Goal: Download file/media

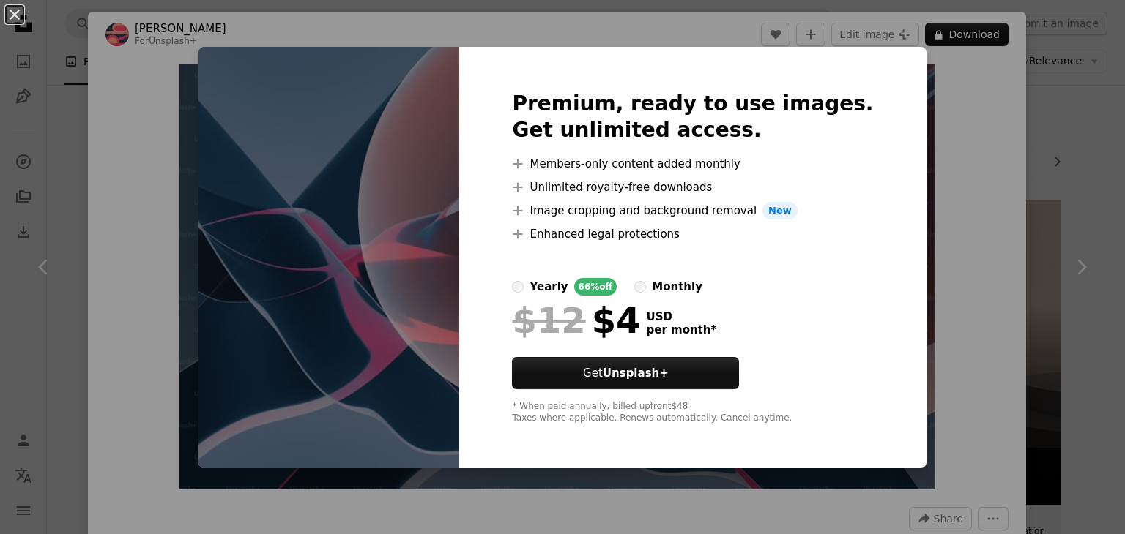
click at [163, 126] on div "An X shape Premium, ready to use images. Get unlimited access. A plus sign Memb…" at bounding box center [562, 267] width 1125 height 534
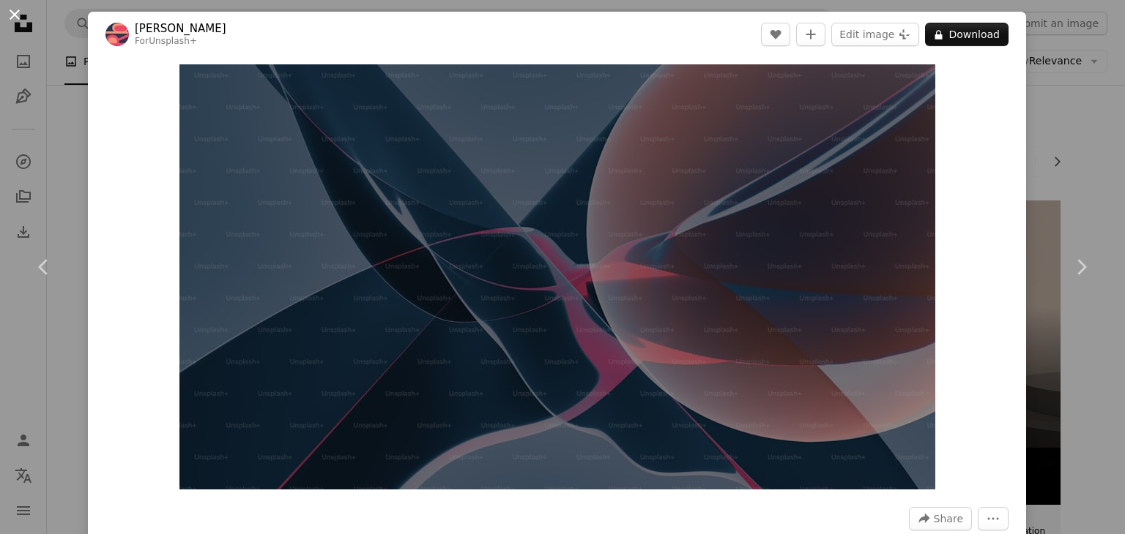
click at [15, 11] on button "An X shape" at bounding box center [15, 15] width 18 height 18
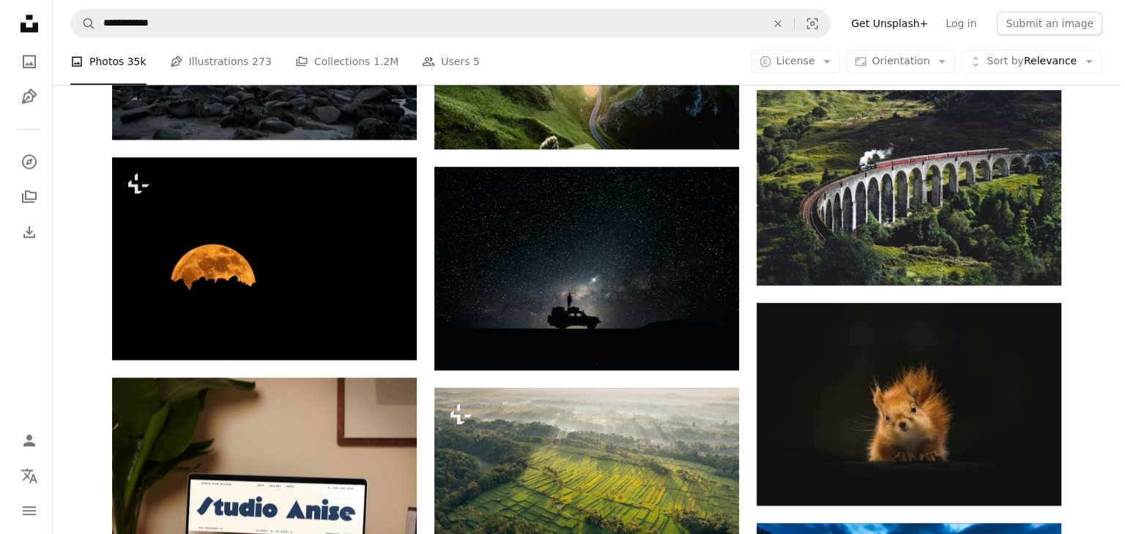
scroll to position [1757, 0]
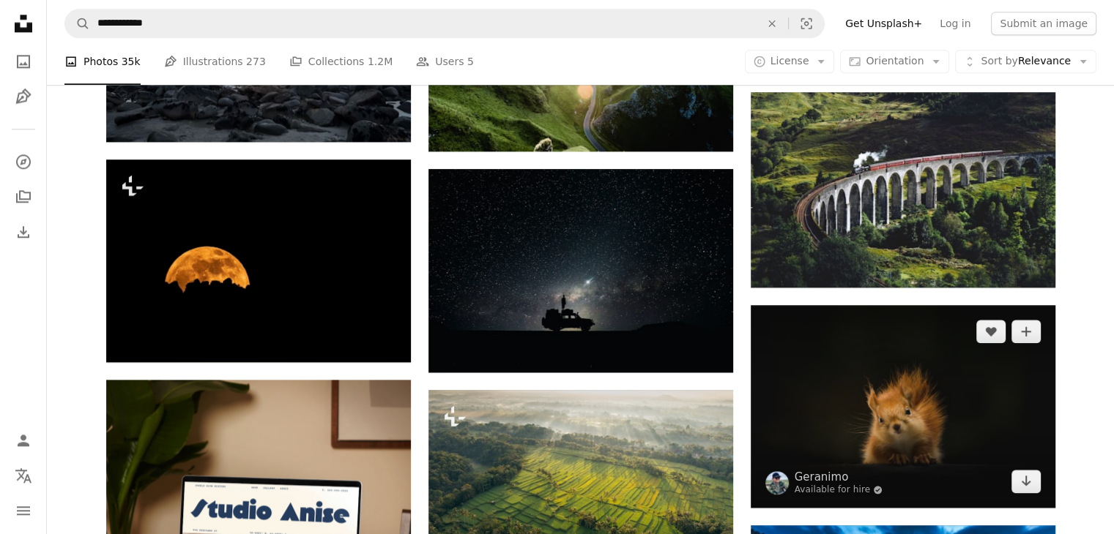
click at [952, 406] on img at bounding box center [902, 406] width 305 height 203
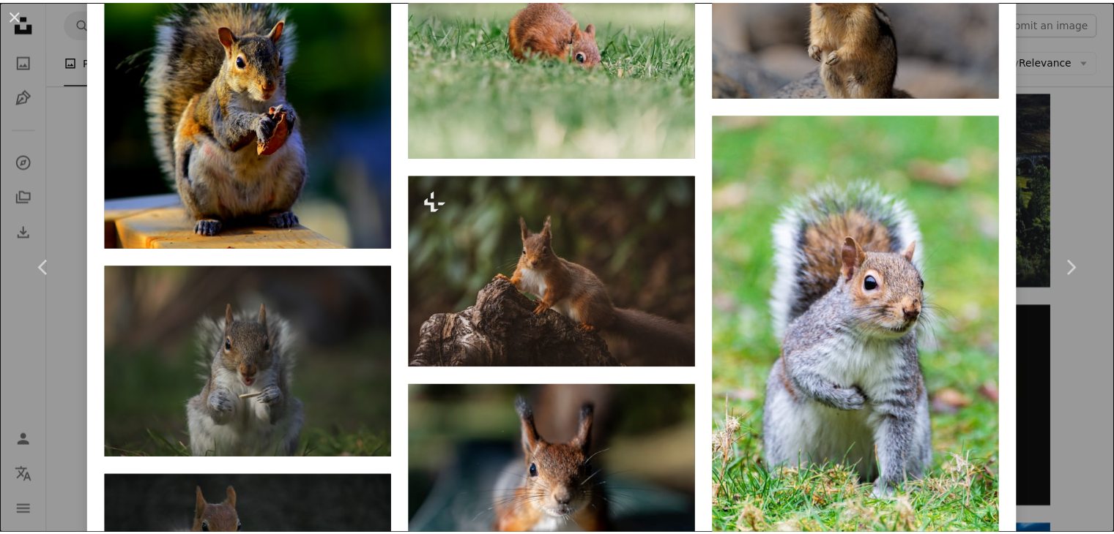
scroll to position [2196, 0]
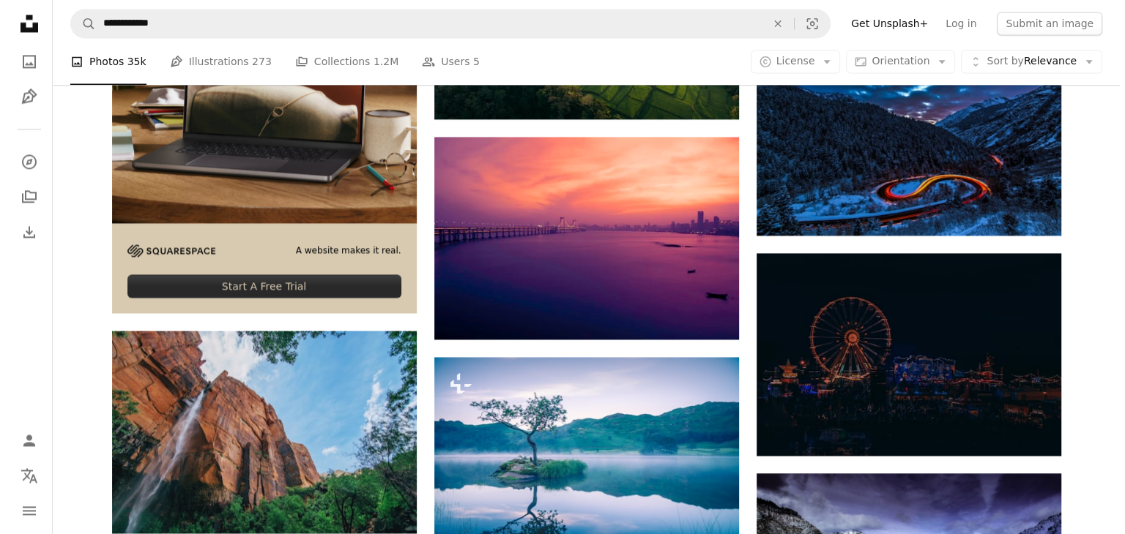
scroll to position [2196, 0]
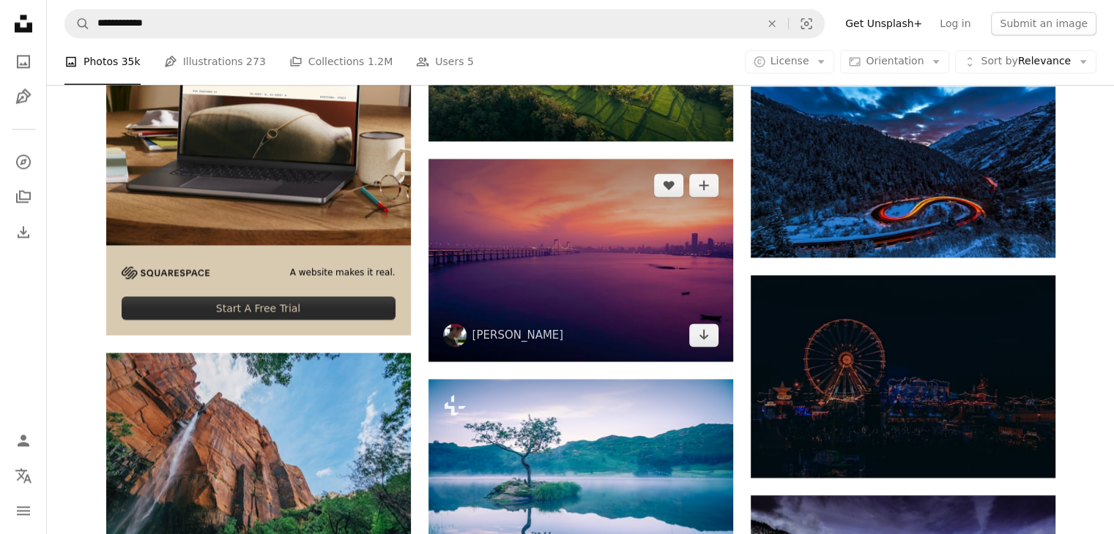
click at [482, 231] on img at bounding box center [580, 260] width 305 height 203
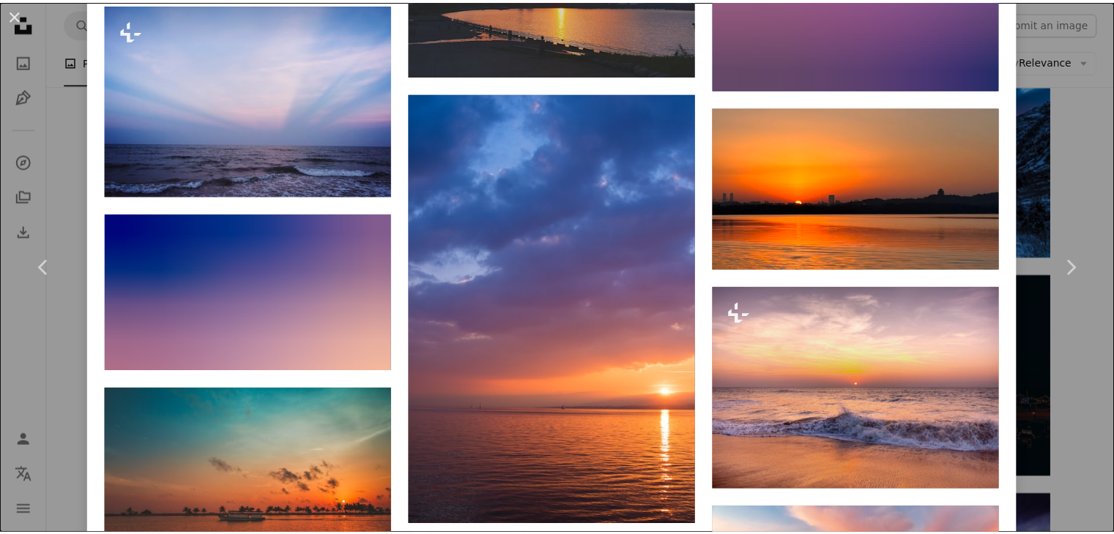
scroll to position [2050, 0]
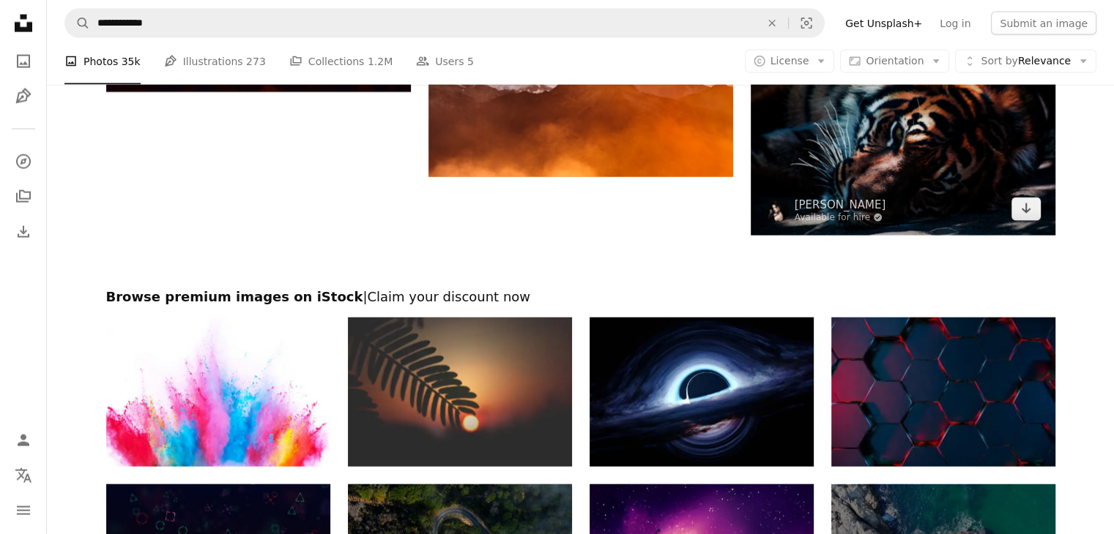
scroll to position [3221, 0]
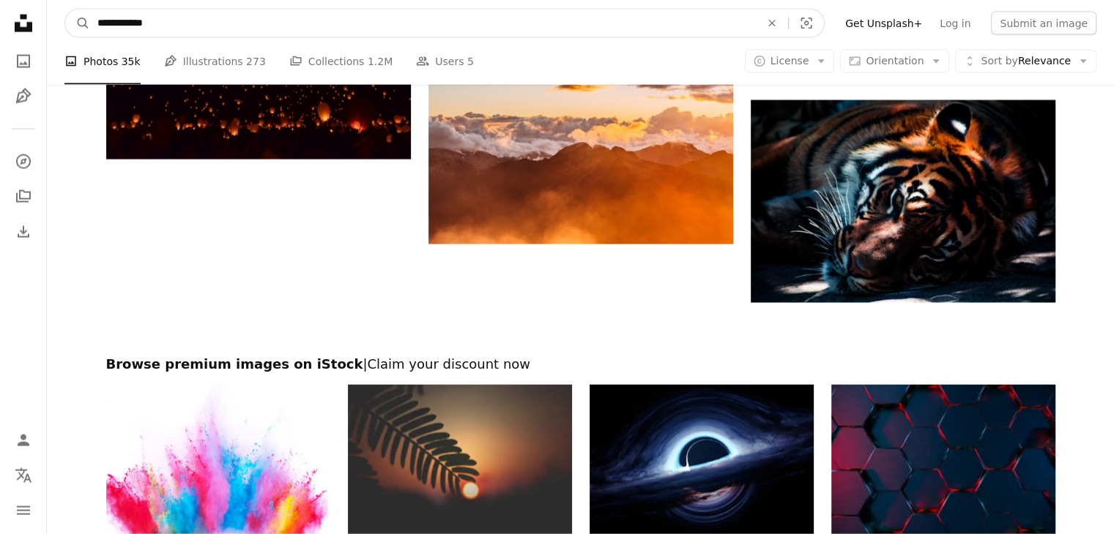
click at [106, 21] on input "**********" at bounding box center [423, 24] width 666 height 28
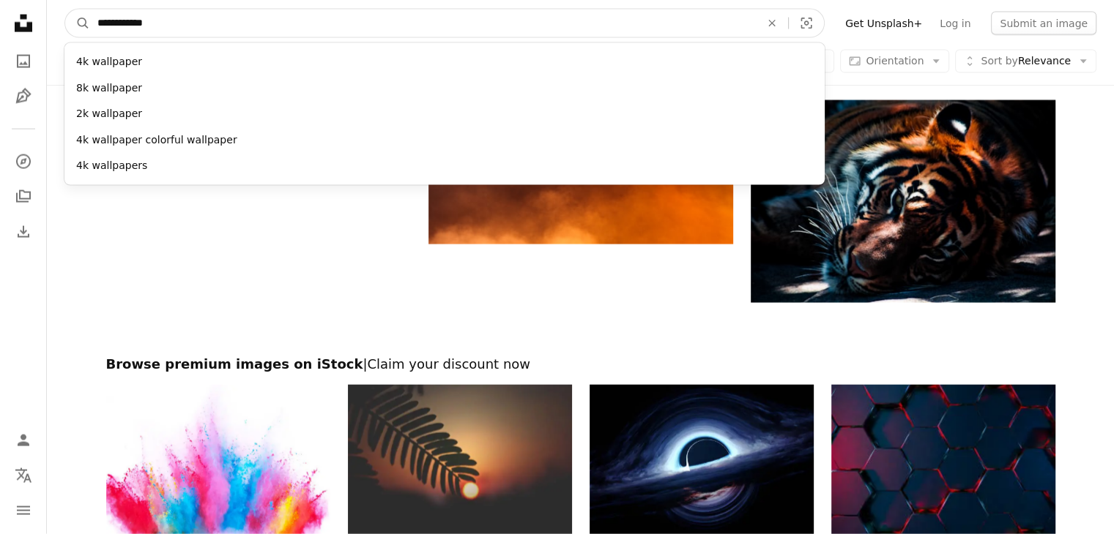
click at [97, 24] on input "**********" at bounding box center [423, 24] width 666 height 28
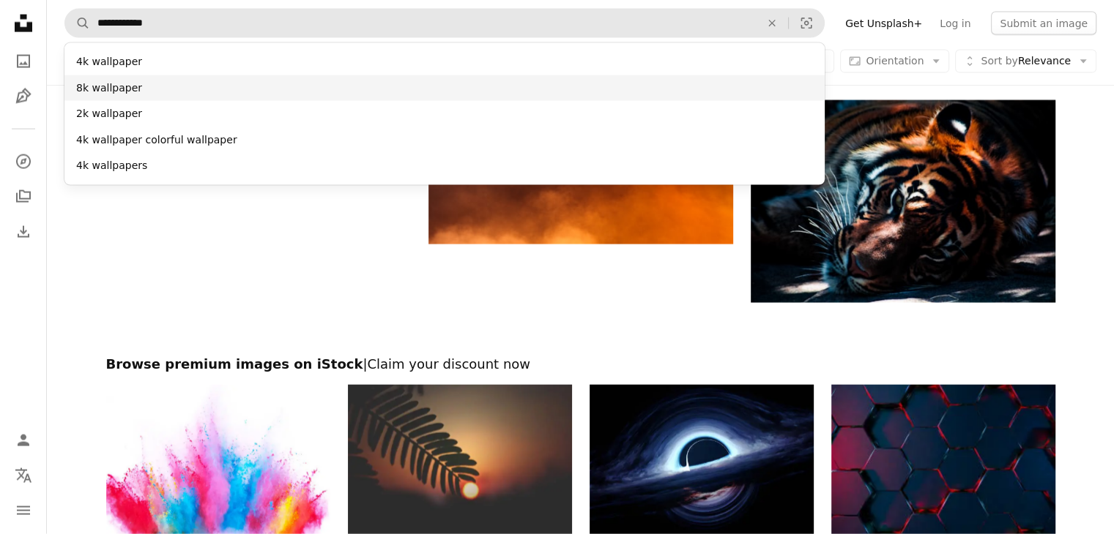
click at [111, 87] on div "8k wallpaper" at bounding box center [444, 88] width 760 height 26
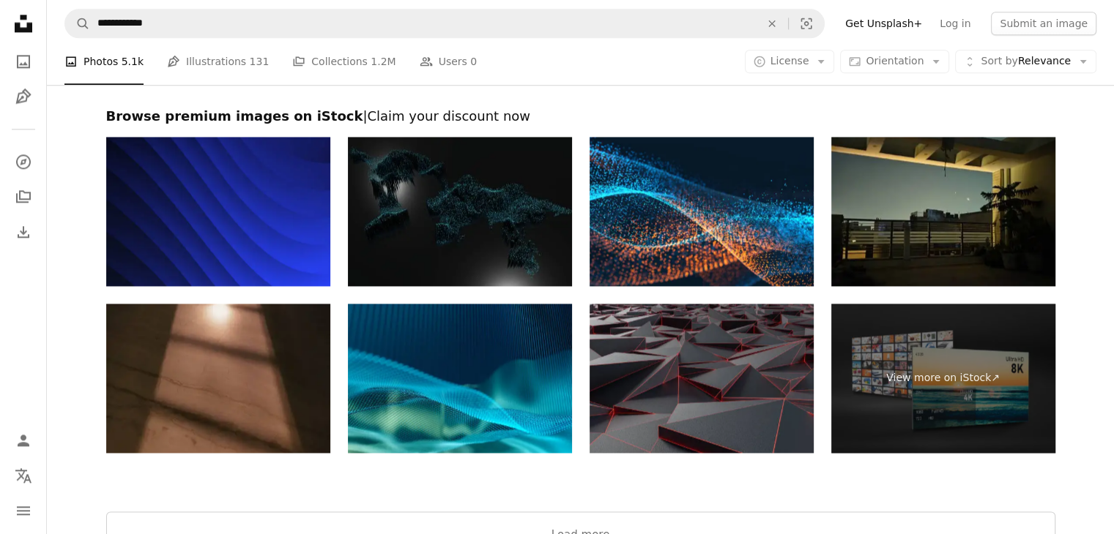
scroll to position [1968, 0]
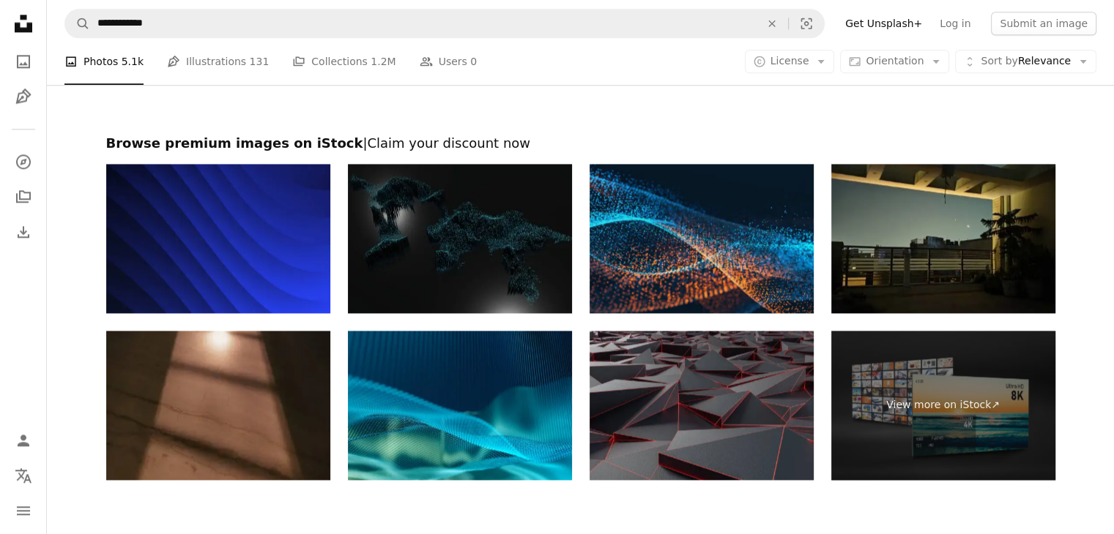
click at [751, 260] on img at bounding box center [701, 238] width 224 height 149
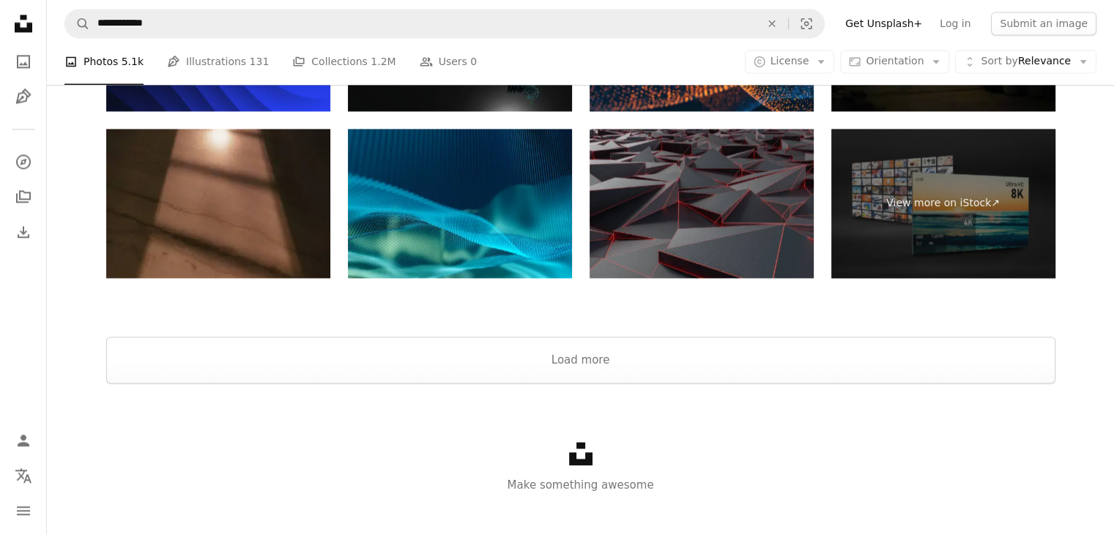
scroll to position [2188, 0]
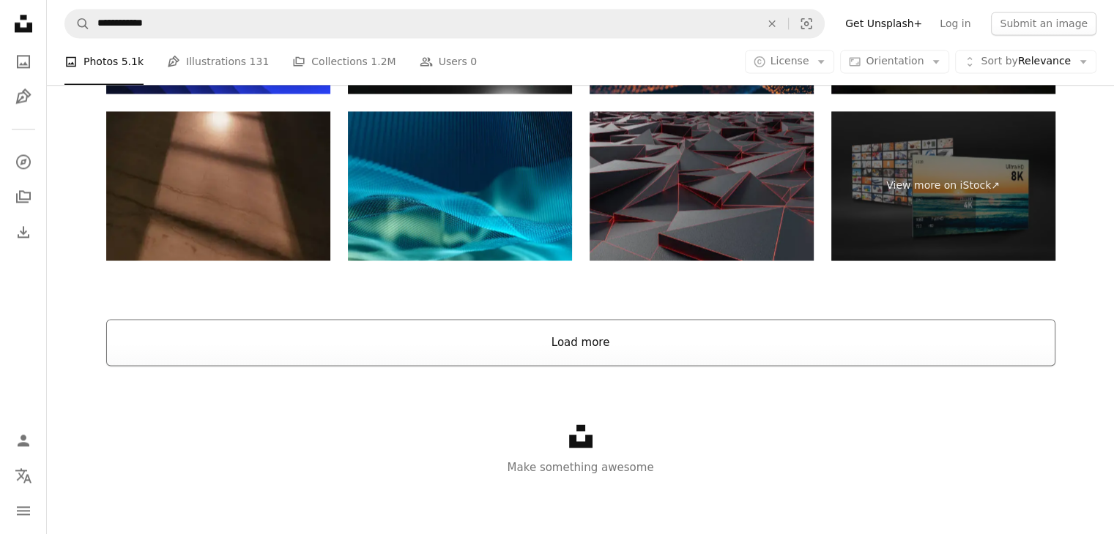
click at [548, 332] on button "Load more" at bounding box center [580, 342] width 949 height 47
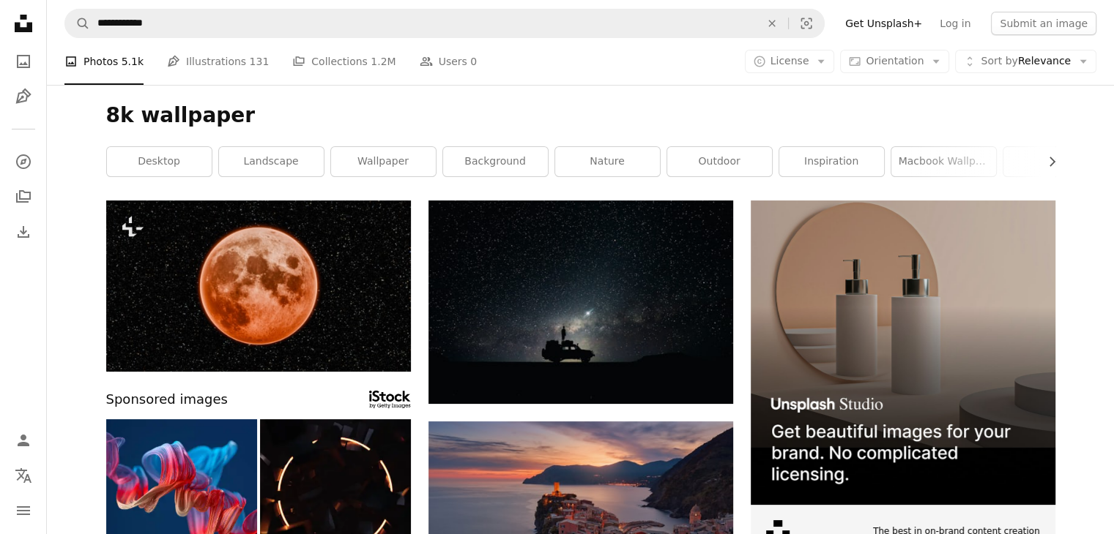
scroll to position [0, 0]
click at [398, 154] on link "wallpaper" at bounding box center [383, 161] width 105 height 29
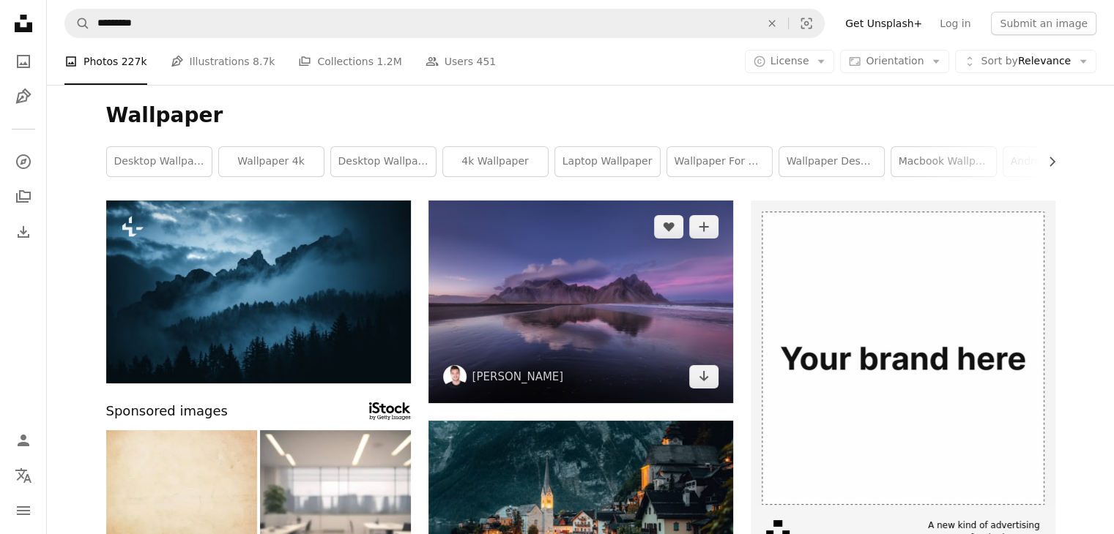
click at [556, 285] on img at bounding box center [580, 302] width 305 height 203
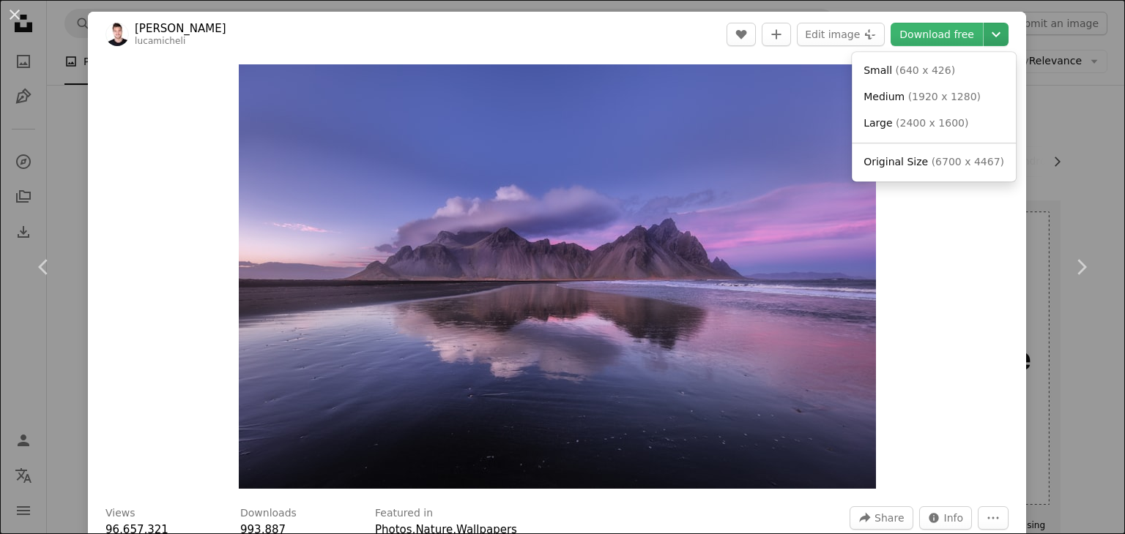
click at [984, 31] on icon "Chevron down" at bounding box center [995, 35] width 23 height 18
click at [913, 160] on span "Original Size" at bounding box center [895, 162] width 64 height 12
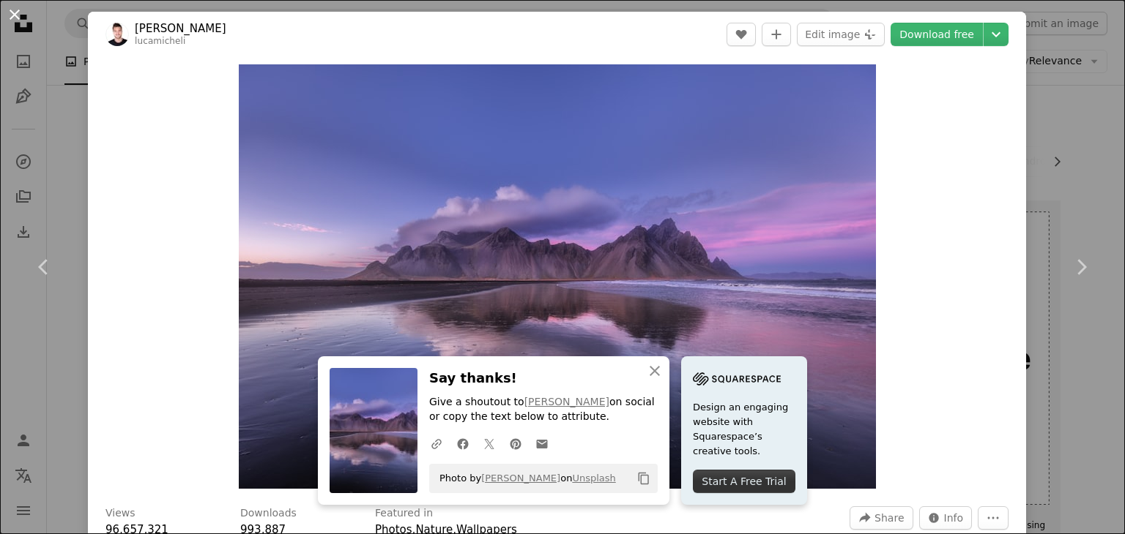
click at [15, 12] on button "An X shape" at bounding box center [15, 15] width 18 height 18
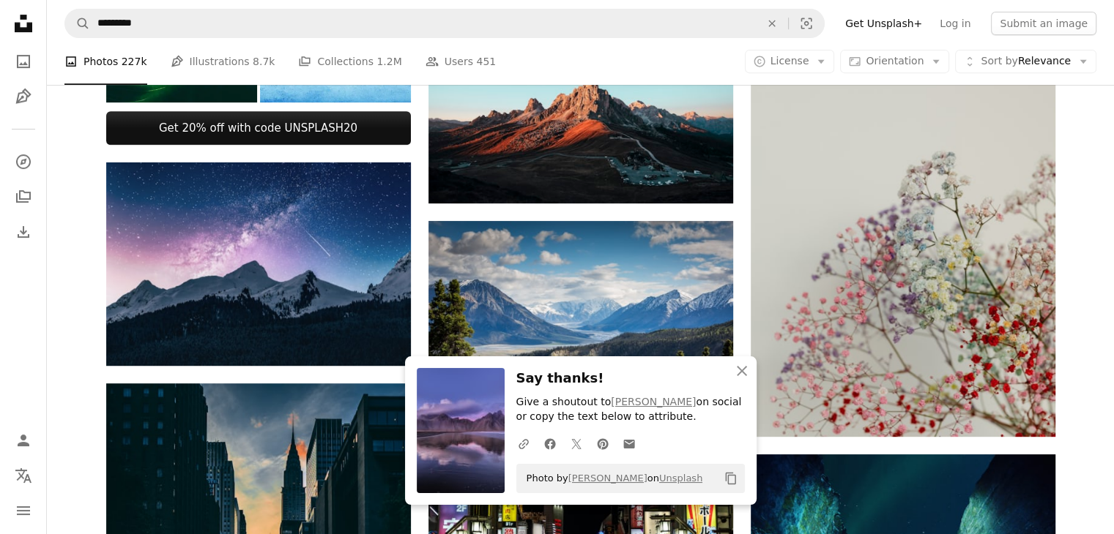
scroll to position [659, 0]
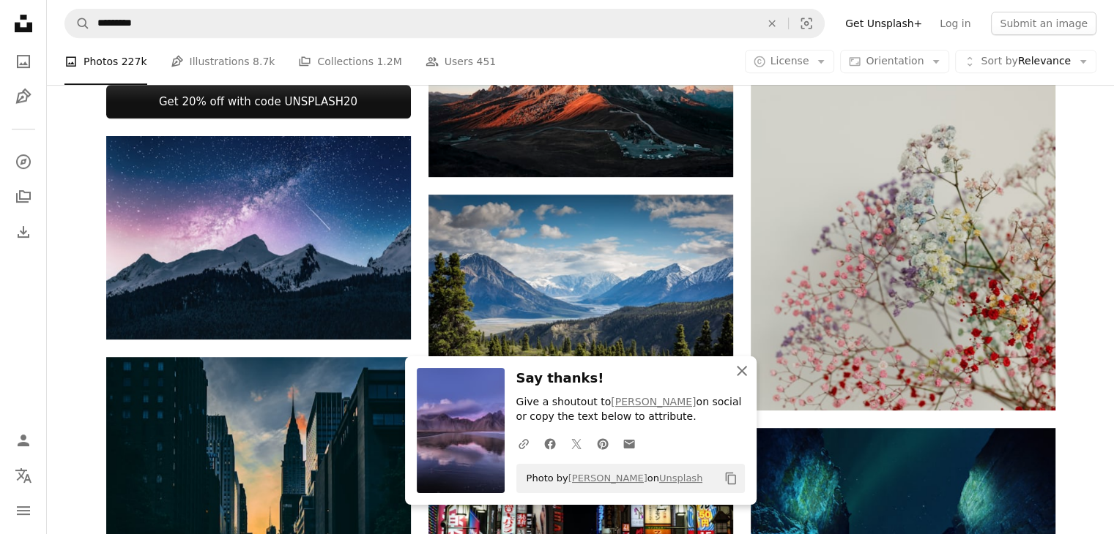
click at [738, 371] on icon "An X shape" at bounding box center [742, 371] width 18 height 18
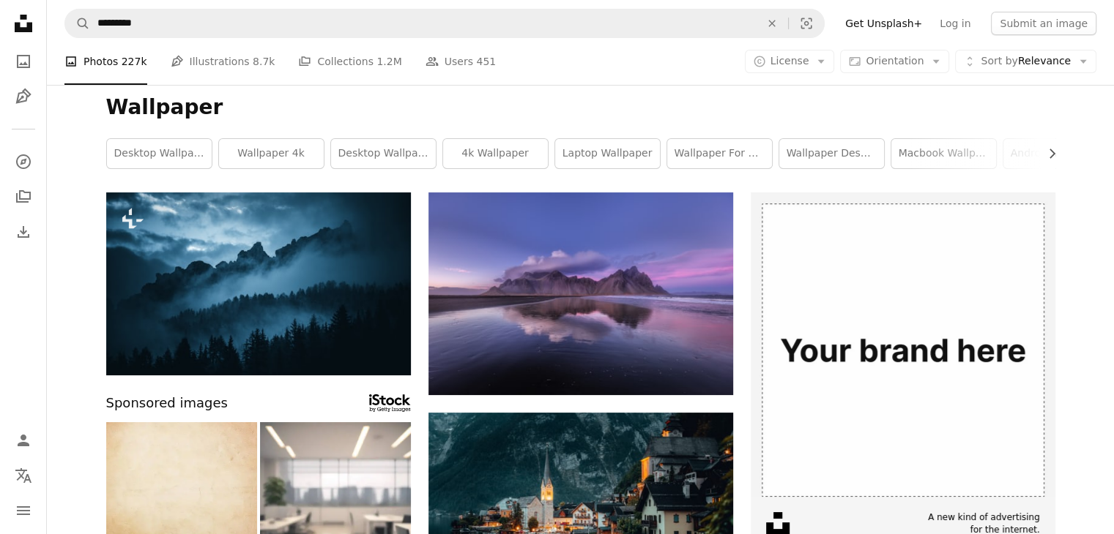
scroll to position [0, 0]
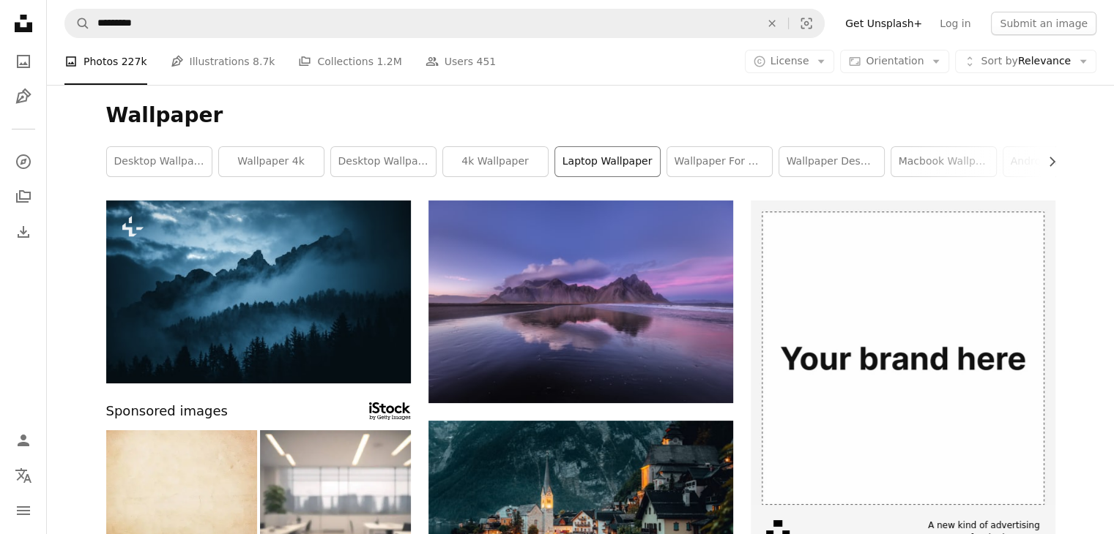
click at [588, 160] on link "laptop wallpaper" at bounding box center [607, 161] width 105 height 29
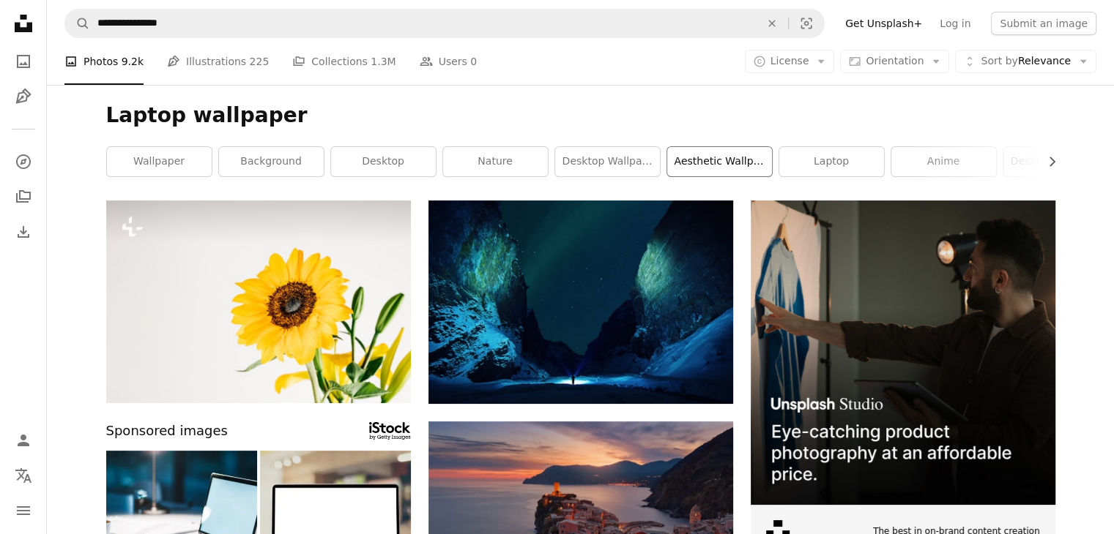
click at [702, 157] on link "aesthetic wallpaper" at bounding box center [719, 161] width 105 height 29
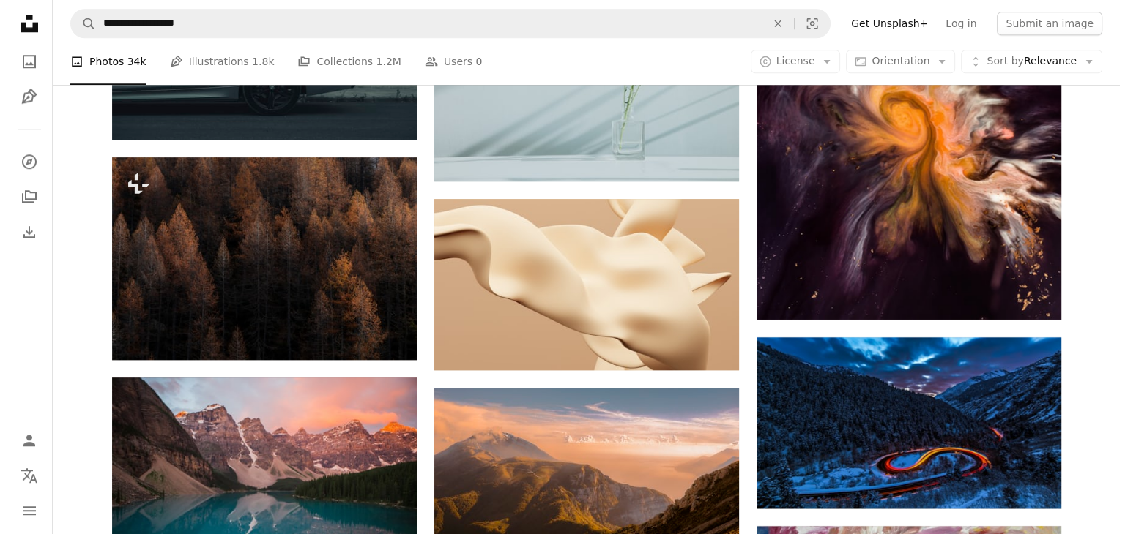
scroll to position [6955, 0]
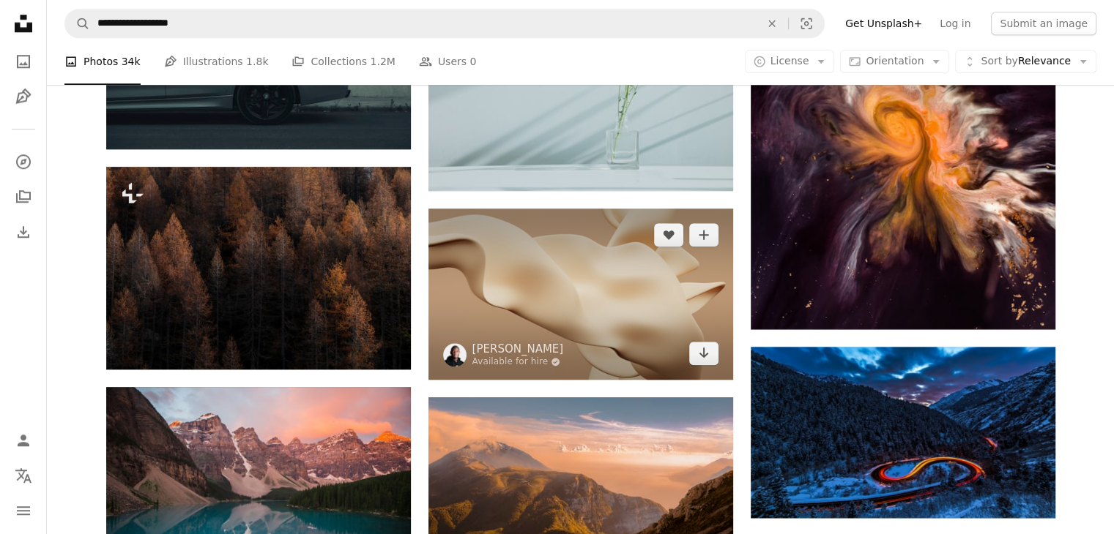
click at [632, 310] on img at bounding box center [580, 294] width 305 height 171
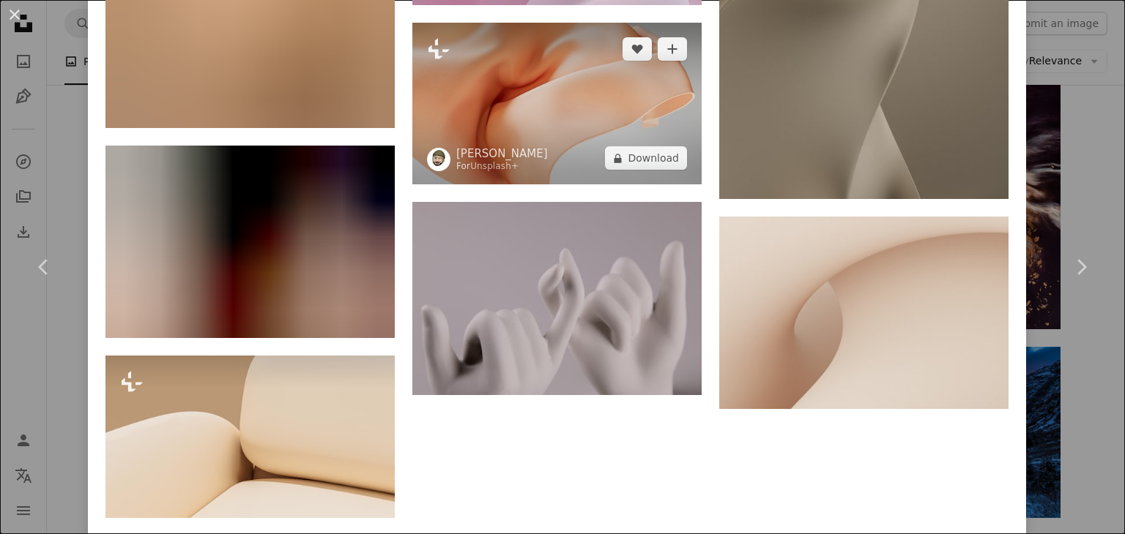
scroll to position [3514, 0]
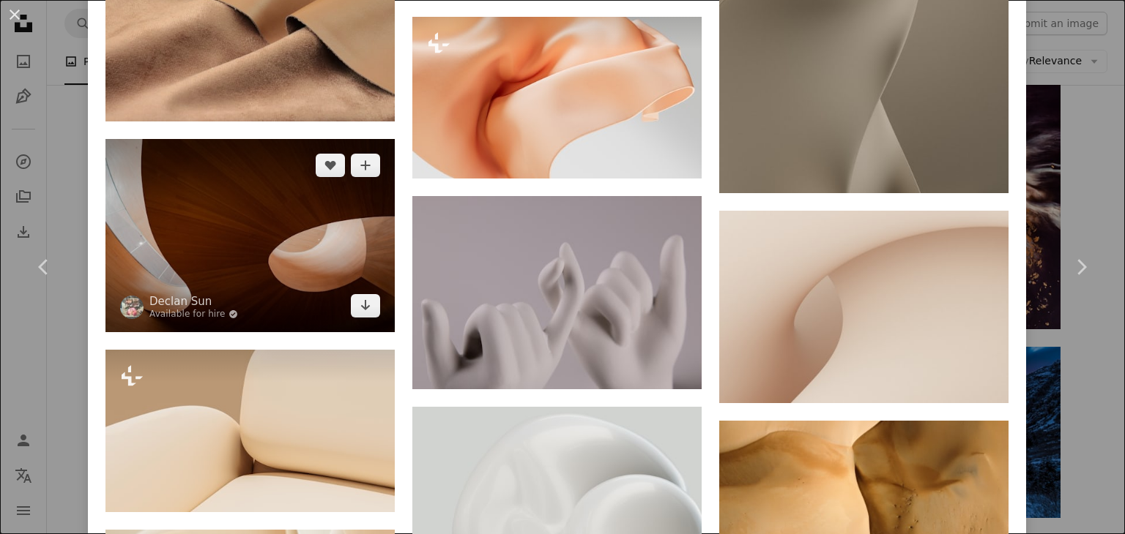
click at [251, 222] on img at bounding box center [249, 235] width 289 height 193
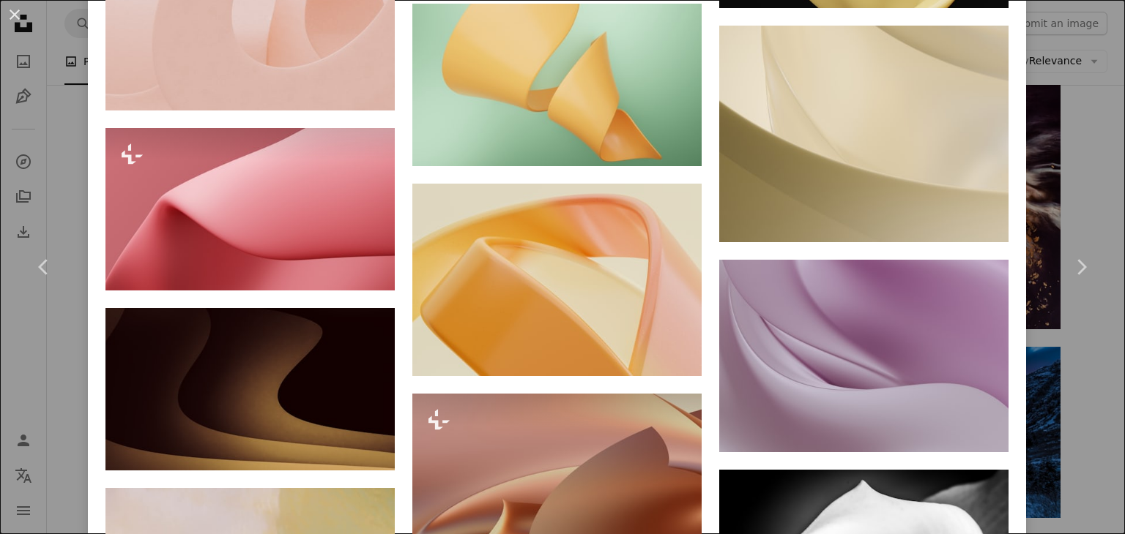
scroll to position [6083, 0]
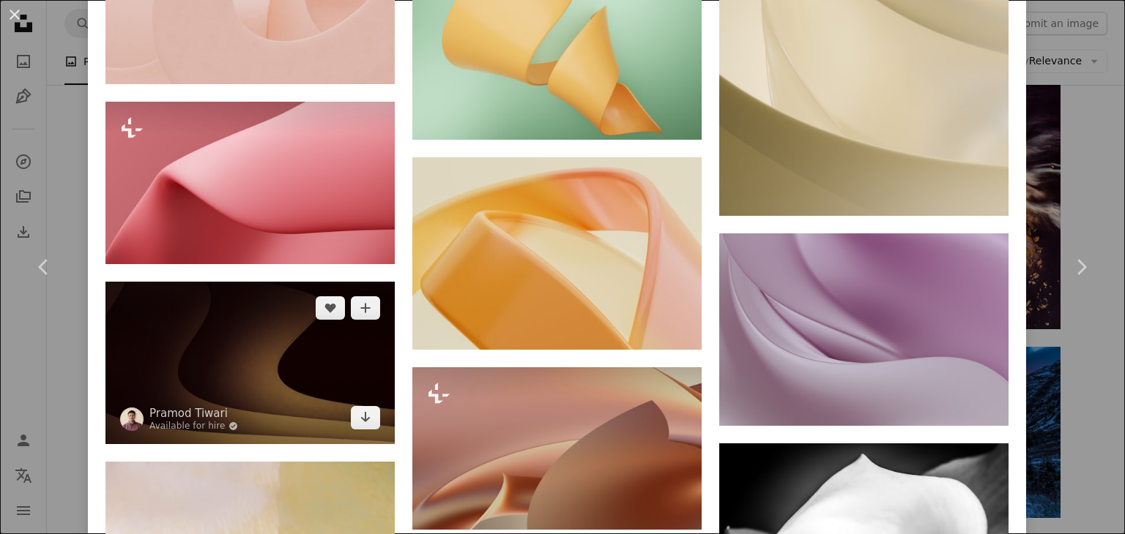
click at [313, 306] on img at bounding box center [249, 363] width 289 height 163
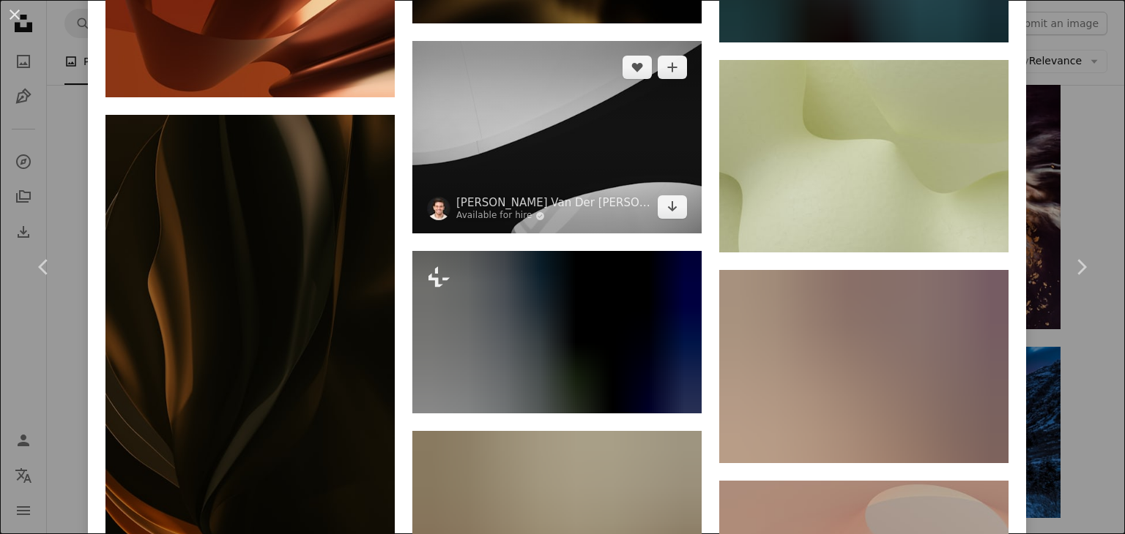
scroll to position [3221, 0]
